Goal: Answer question/provide support

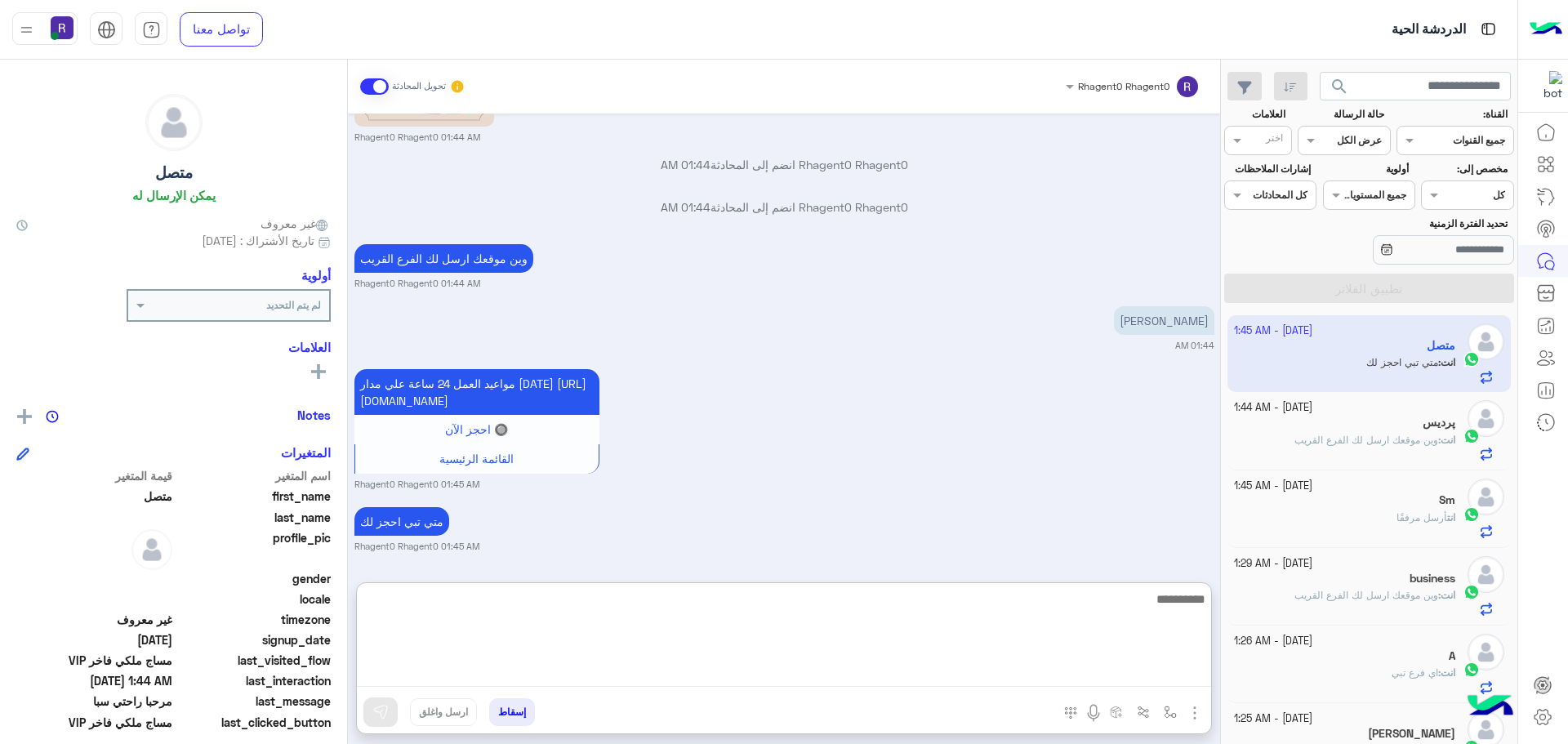
scroll to position [1617, 0]
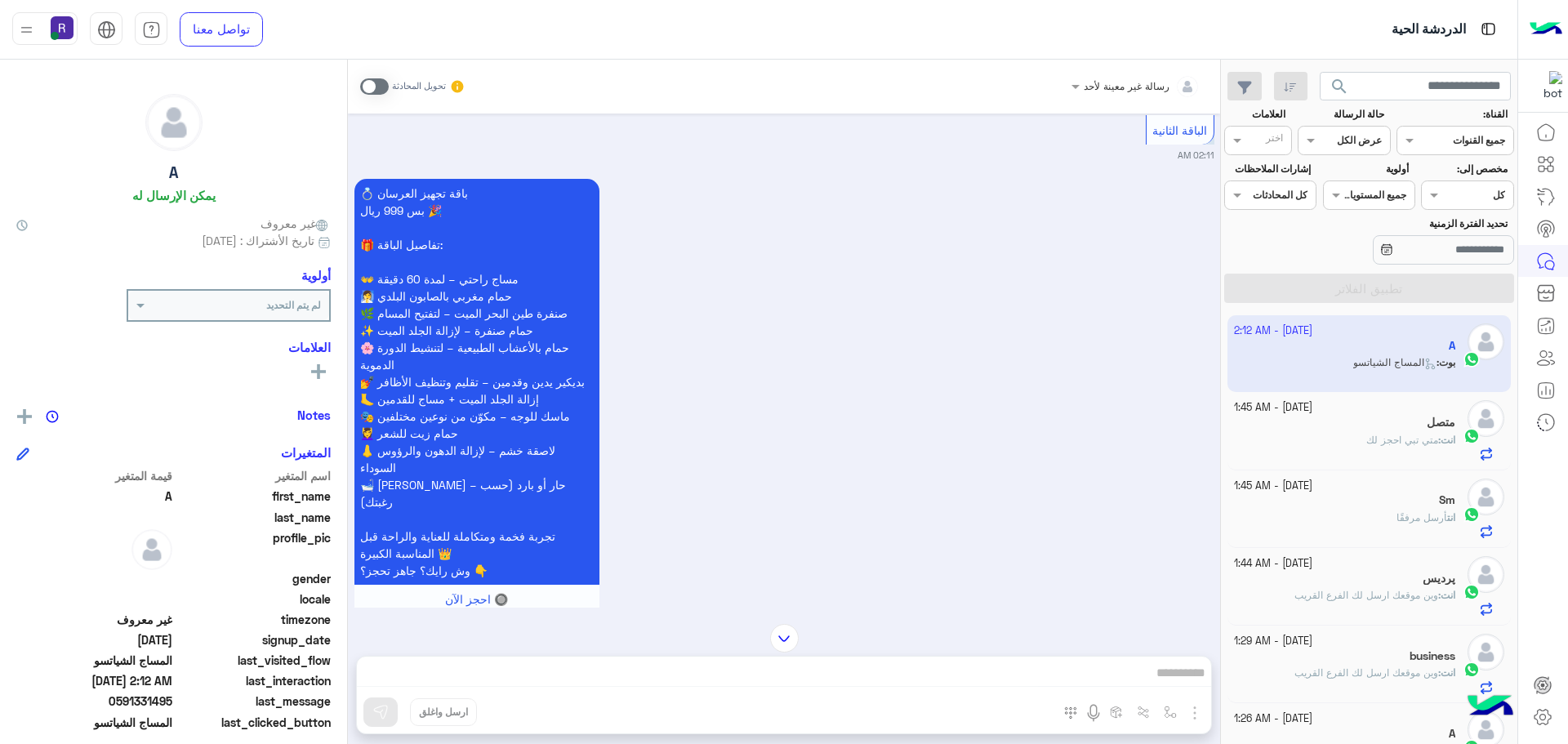
scroll to position [4125, 0]
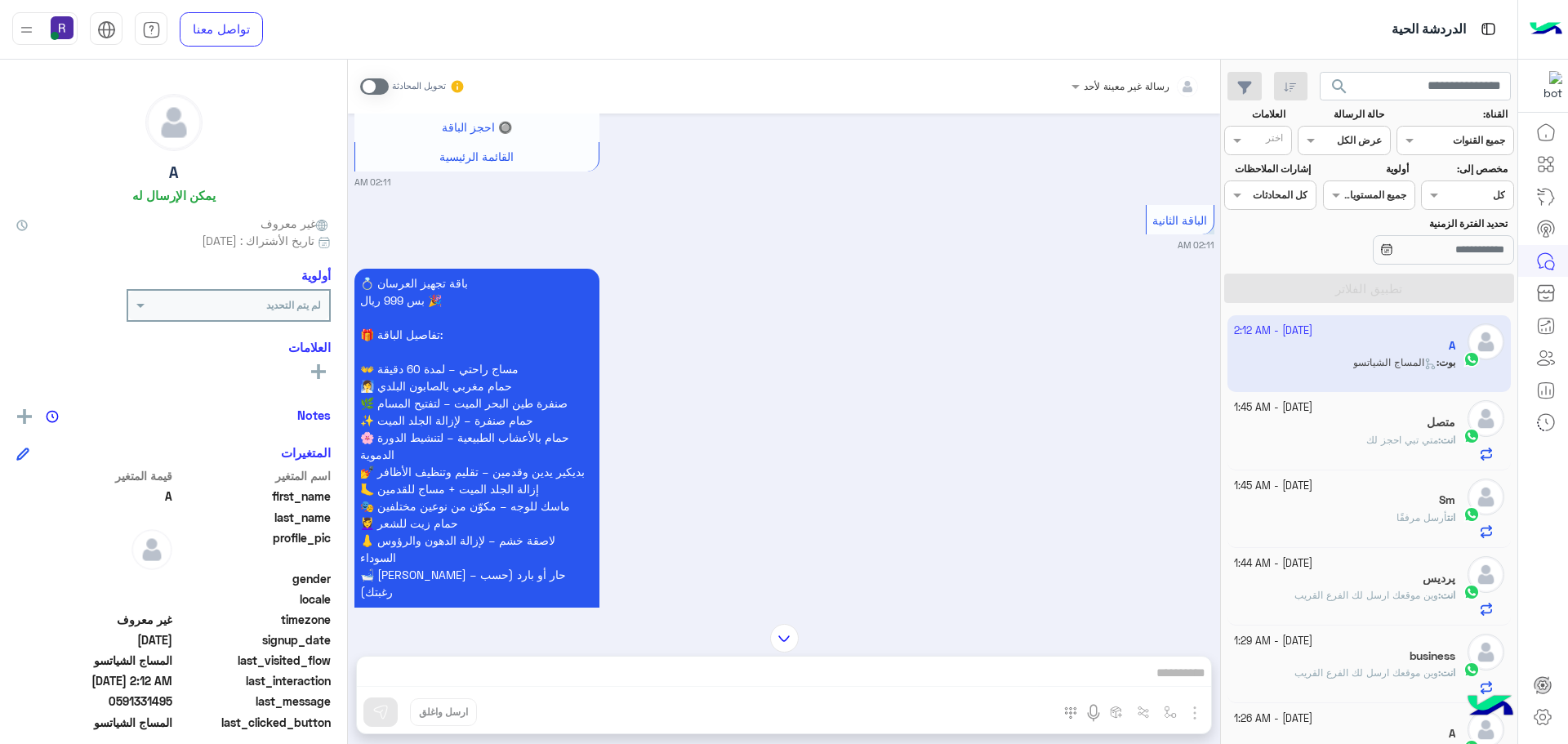
click at [362, 91] on span at bounding box center [375, 86] width 29 height 16
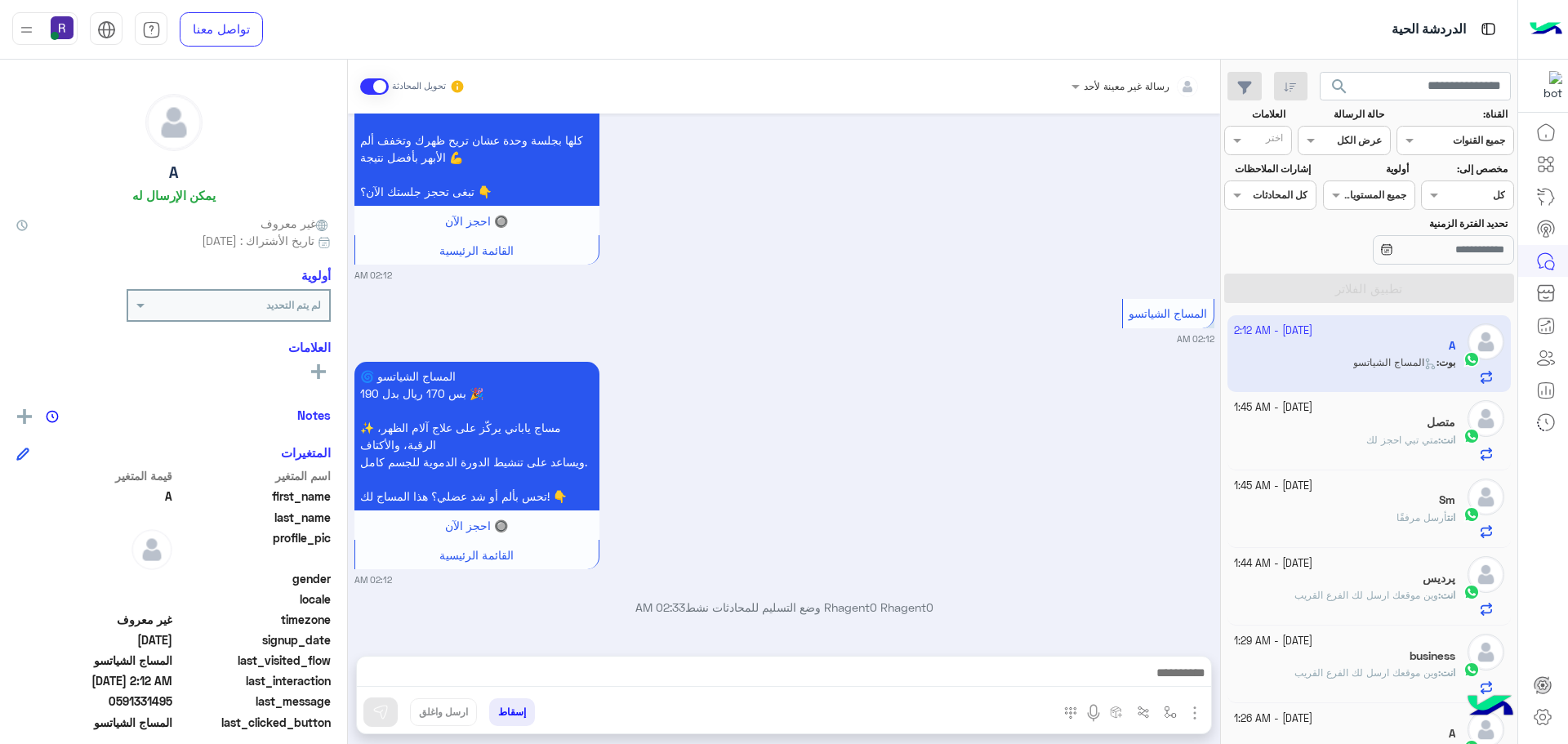
click at [820, 415] on div "🌀 المساج الشياتسو بس 170 ريال بدل 190 🎉 ✨ مساج ياباني يركّز على علاج آلام الظهر…" at bounding box center [784, 471] width 860 height 228
